Goal: Transaction & Acquisition: Purchase product/service

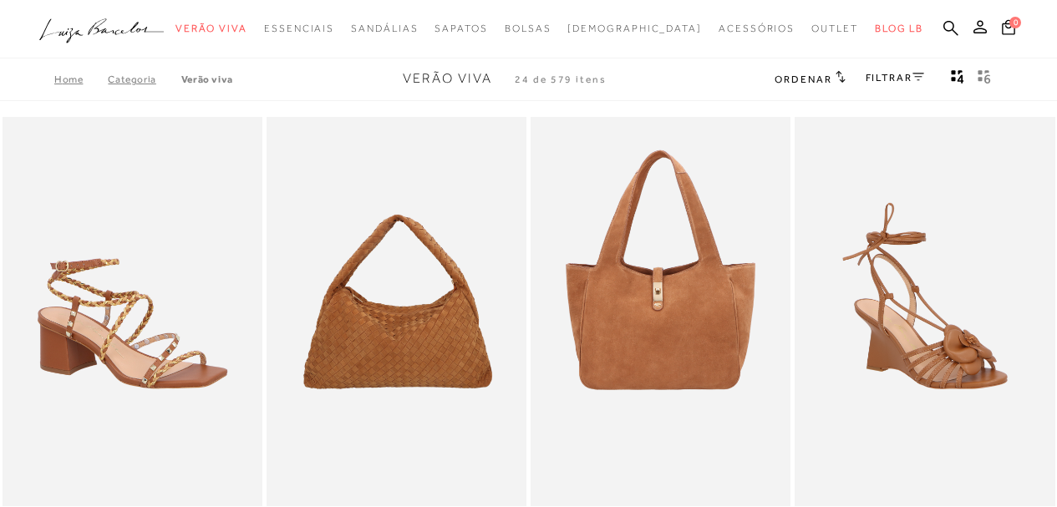
click at [134, 34] on icon ".a{fill-rule:evenodd;}" at bounding box center [101, 30] width 125 height 35
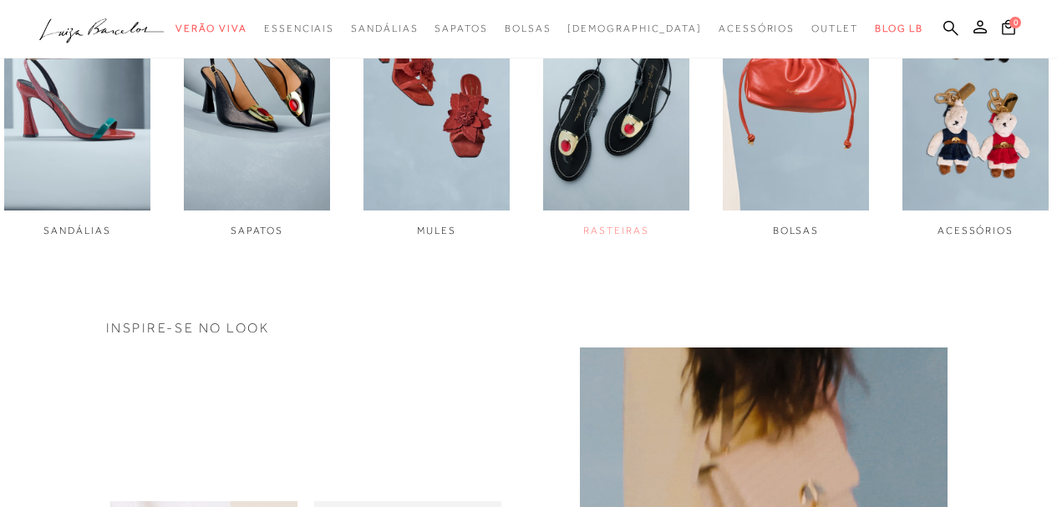
scroll to position [752, 0]
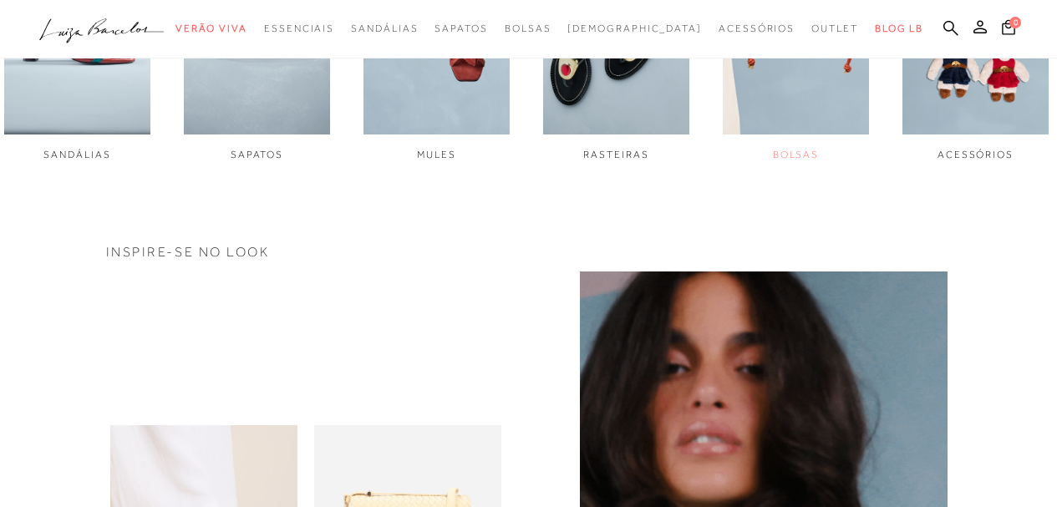
click at [790, 155] on span "BOLSAS" at bounding box center [796, 155] width 47 height 12
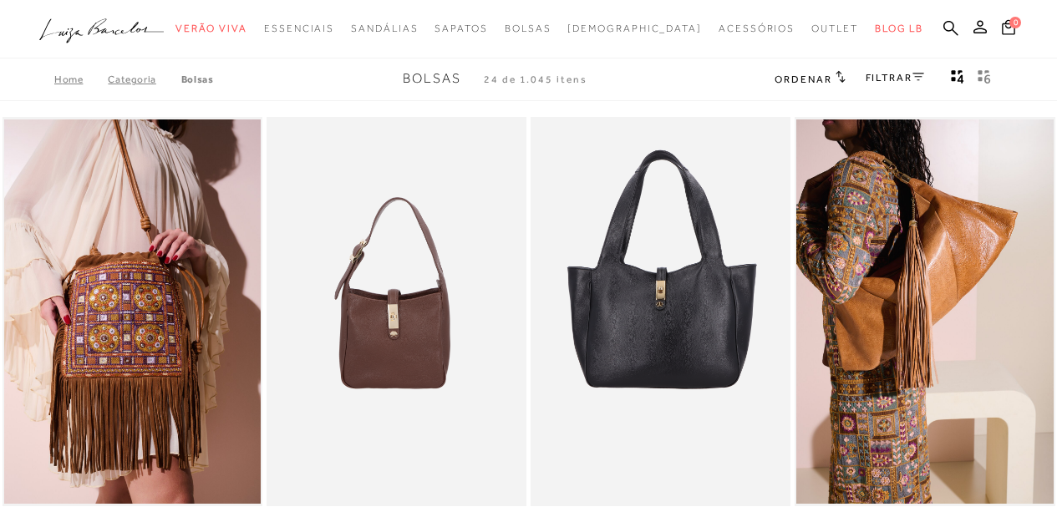
click at [876, 74] on link "FILTRAR" at bounding box center [895, 78] width 58 height 12
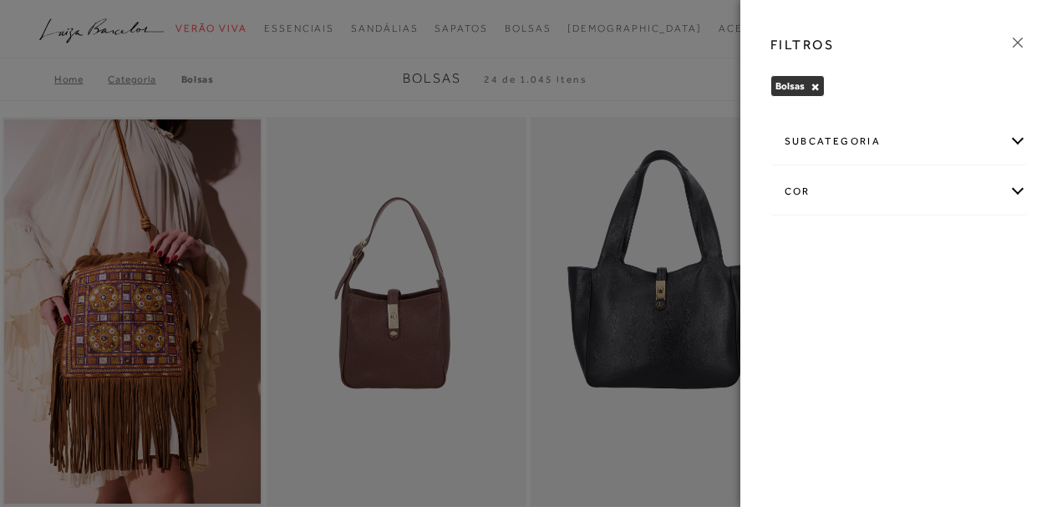
click at [819, 191] on div "cor" at bounding box center [899, 192] width 256 height 44
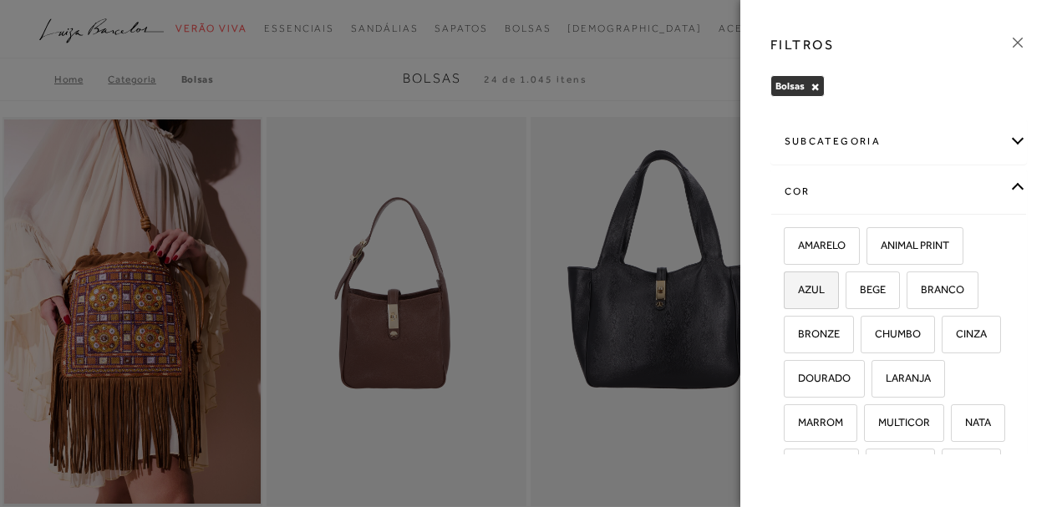
click at [796, 290] on span "AZUL" at bounding box center [804, 289] width 39 height 13
click at [796, 290] on input "AZUL" at bounding box center [789, 292] width 17 height 17
checkbox input "true"
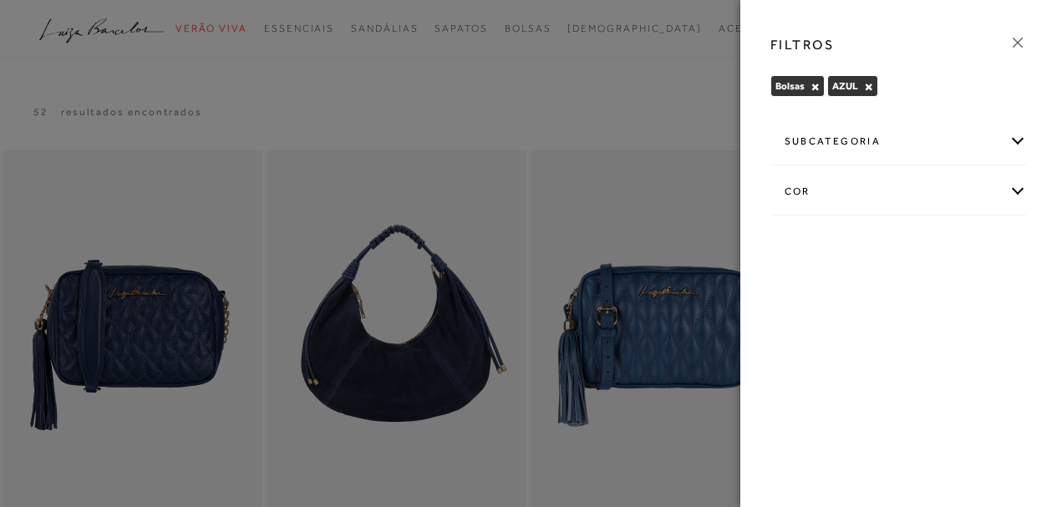
click at [643, 208] on div at bounding box center [528, 253] width 1057 height 507
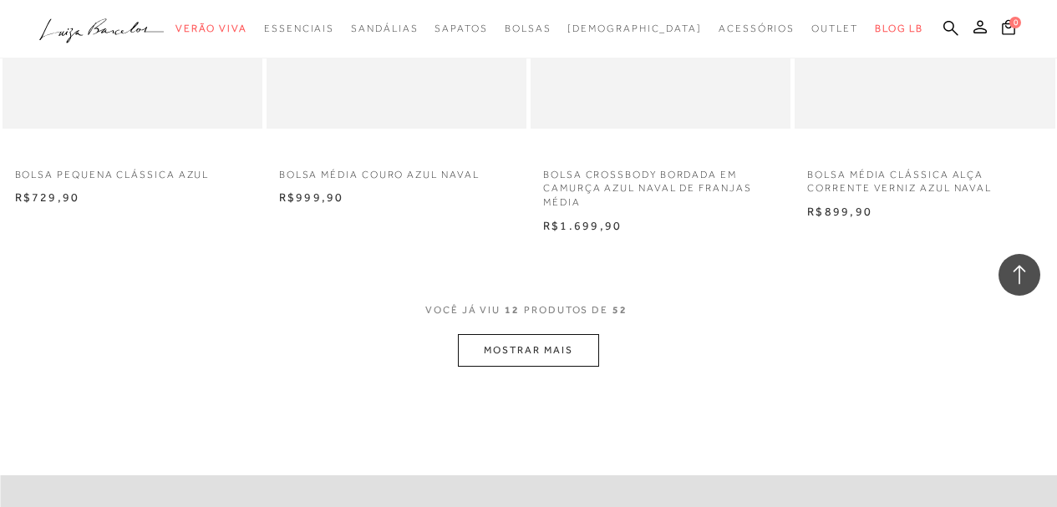
scroll to position [1587, 0]
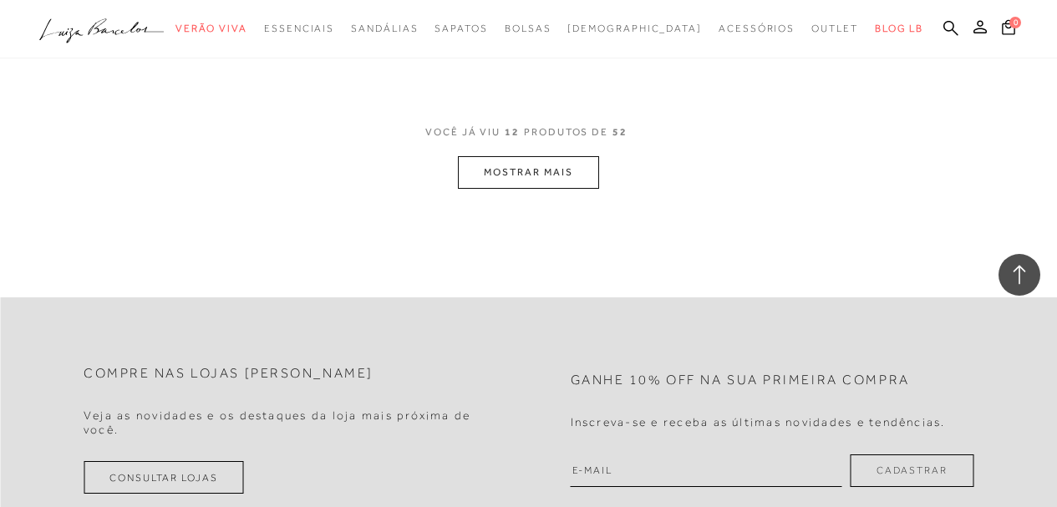
click at [571, 175] on button "MOSTRAR MAIS" at bounding box center [528, 172] width 140 height 33
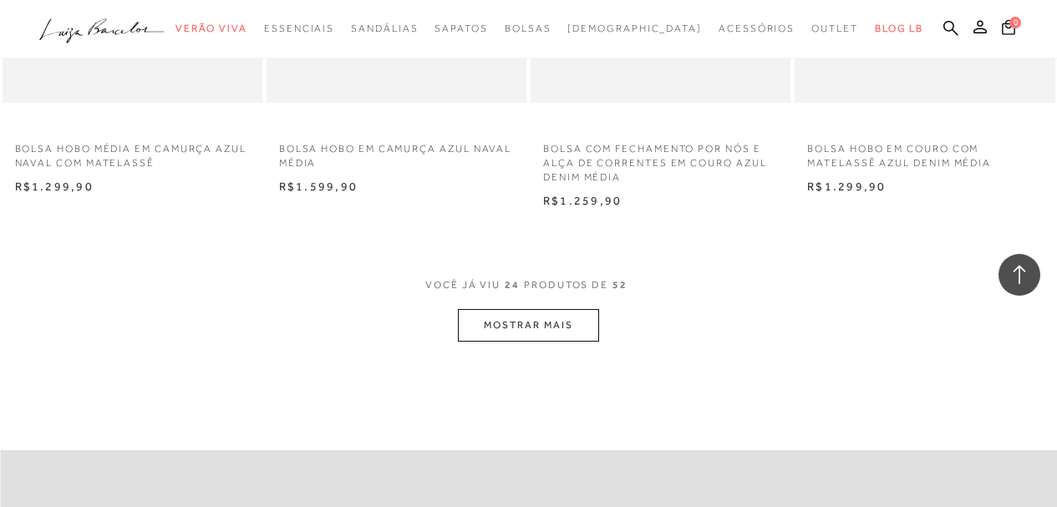
scroll to position [3091, 0]
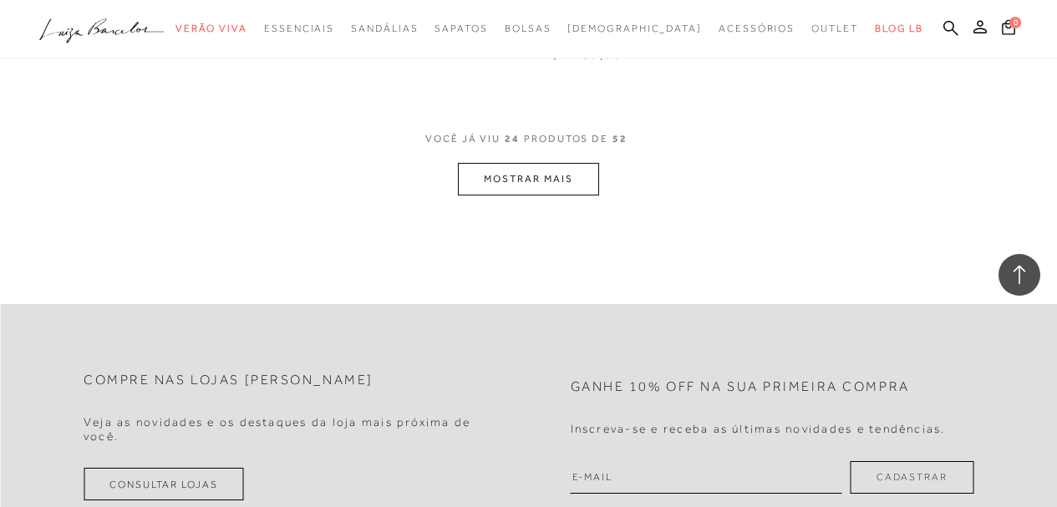
click at [500, 181] on button "MOSTRAR MAIS" at bounding box center [528, 179] width 140 height 33
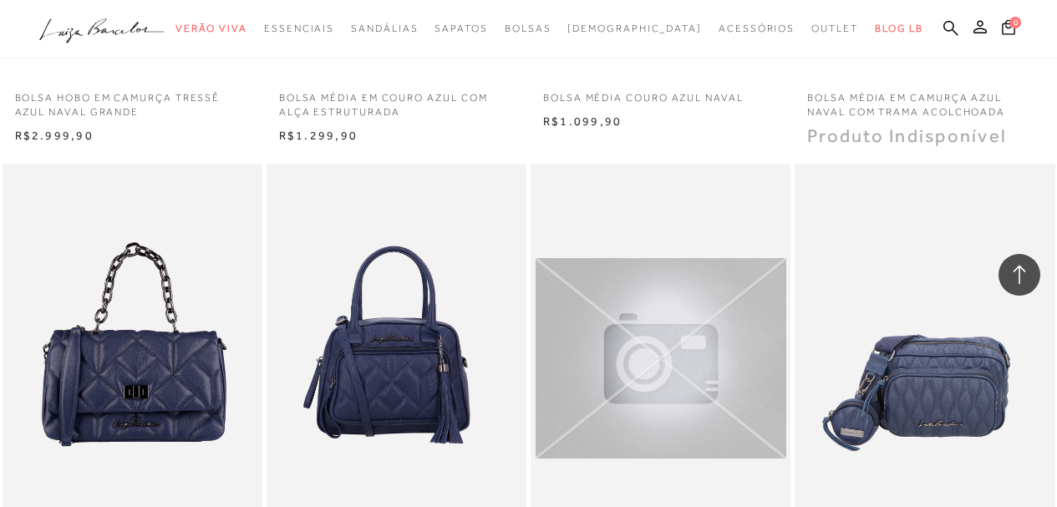
scroll to position [3676, 0]
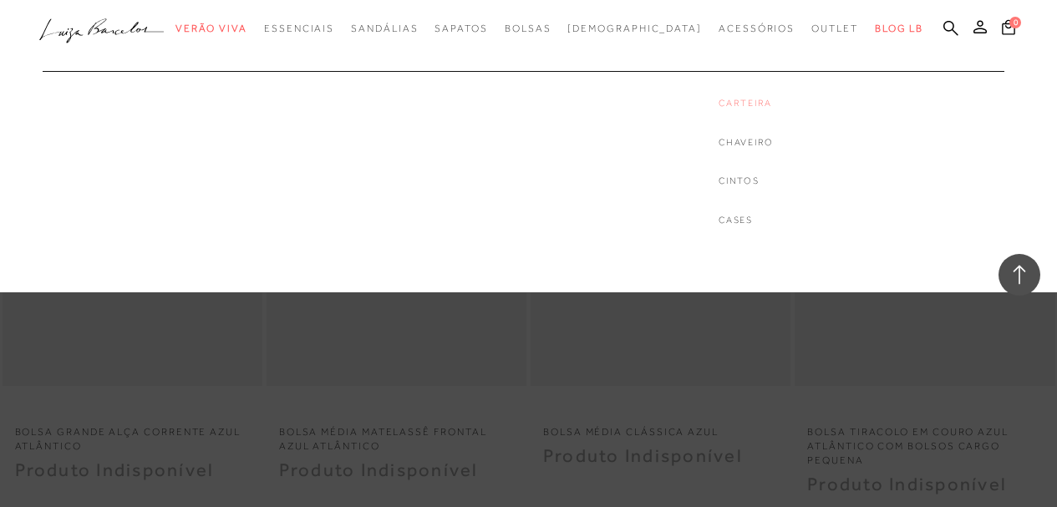
click at [722, 103] on link "Carteira" at bounding box center [746, 103] width 55 height 14
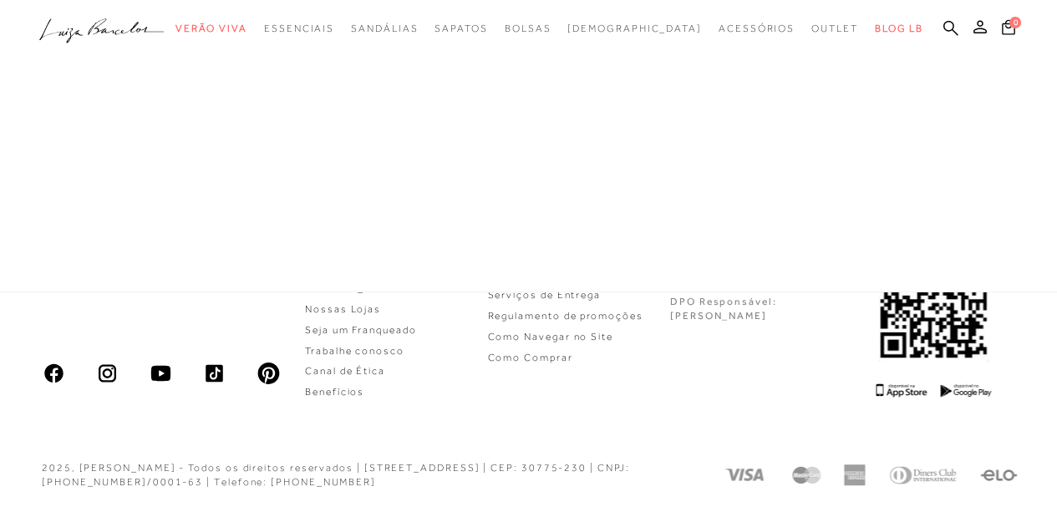
scroll to position [505, 0]
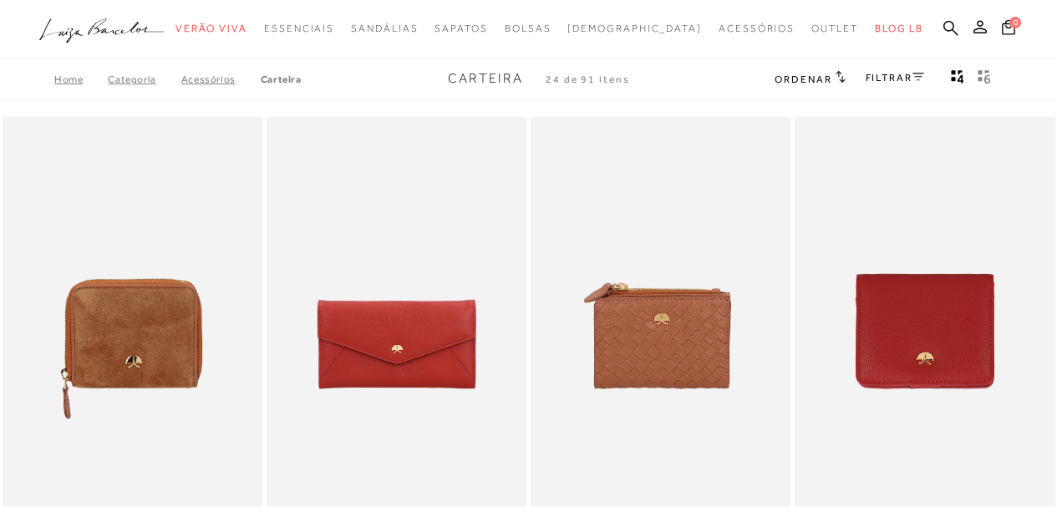
click at [885, 82] on link "FILTRAR" at bounding box center [895, 78] width 58 height 12
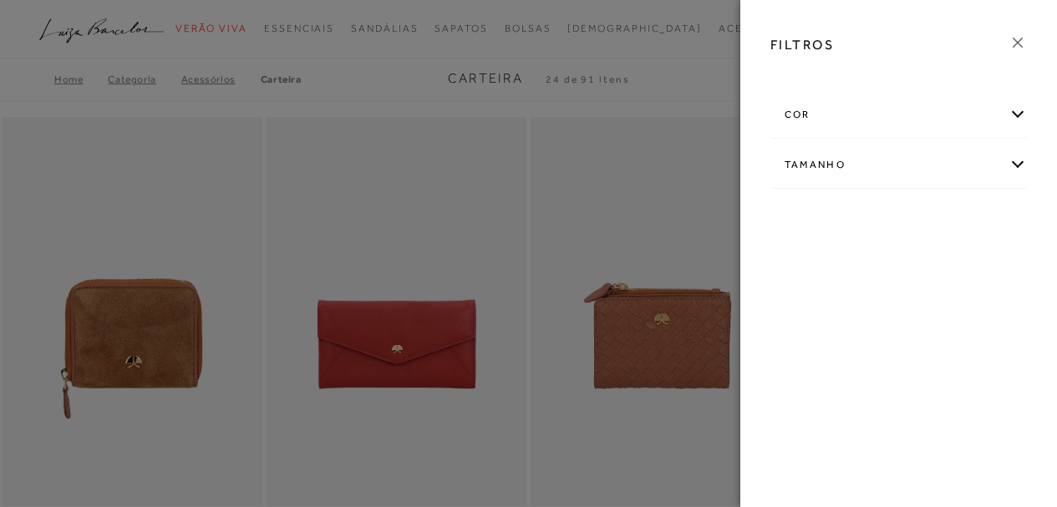
click at [820, 117] on div "cor" at bounding box center [899, 115] width 256 height 44
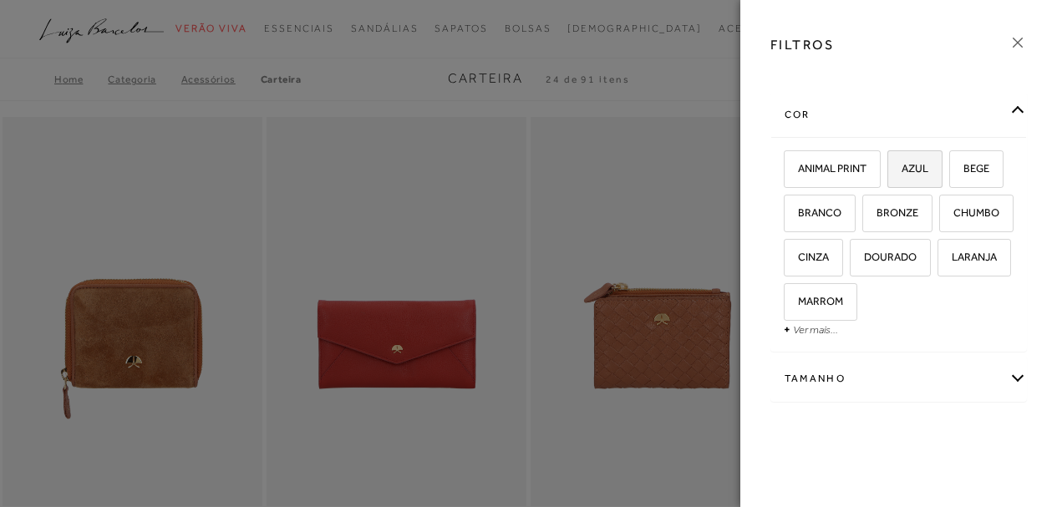
click at [916, 170] on span "AZUL" at bounding box center [908, 168] width 39 height 13
click at [902, 170] on input "AZUL" at bounding box center [893, 171] width 17 height 17
checkbox input "true"
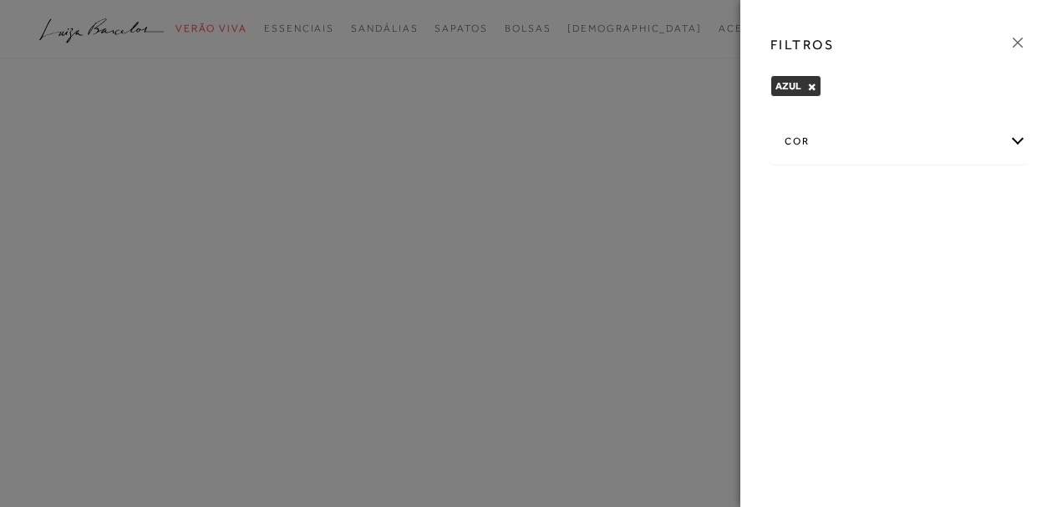
click at [570, 186] on div at bounding box center [528, 253] width 1057 height 507
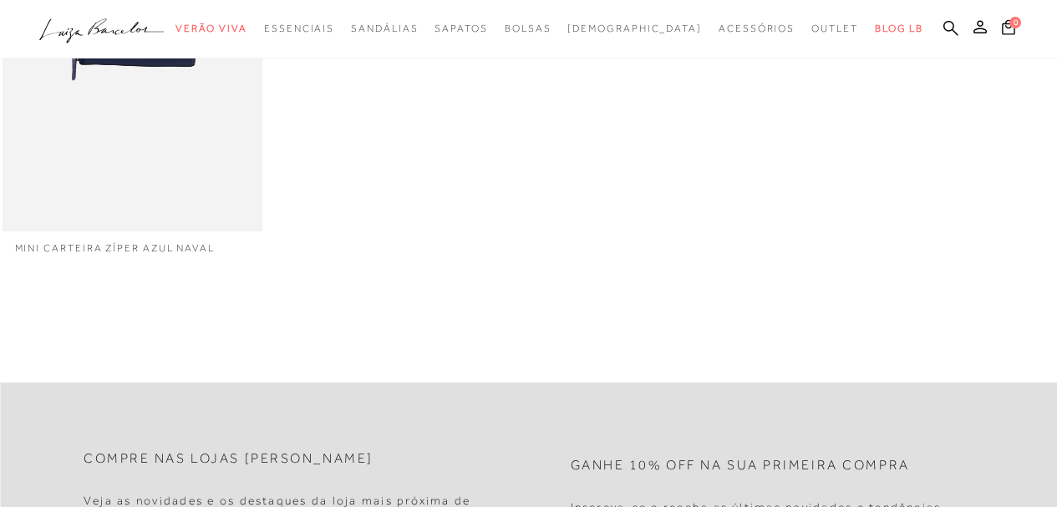
scroll to position [501, 0]
